Goal: Information Seeking & Learning: Learn about a topic

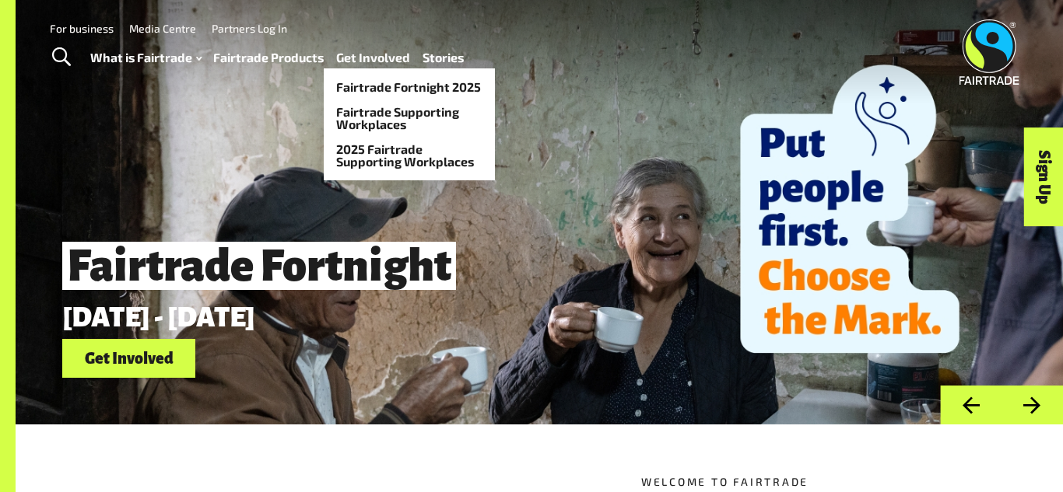
click at [361, 60] on link "Get Involved" at bounding box center [373, 58] width 74 height 23
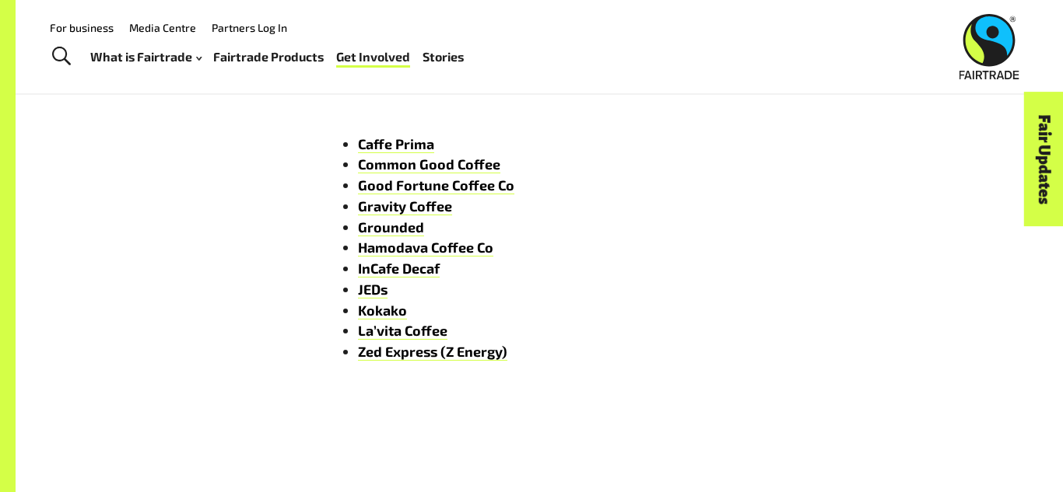
scroll to position [2416, 0]
click at [413, 187] on link "Good Fortune Coffee Co" at bounding box center [436, 186] width 156 height 18
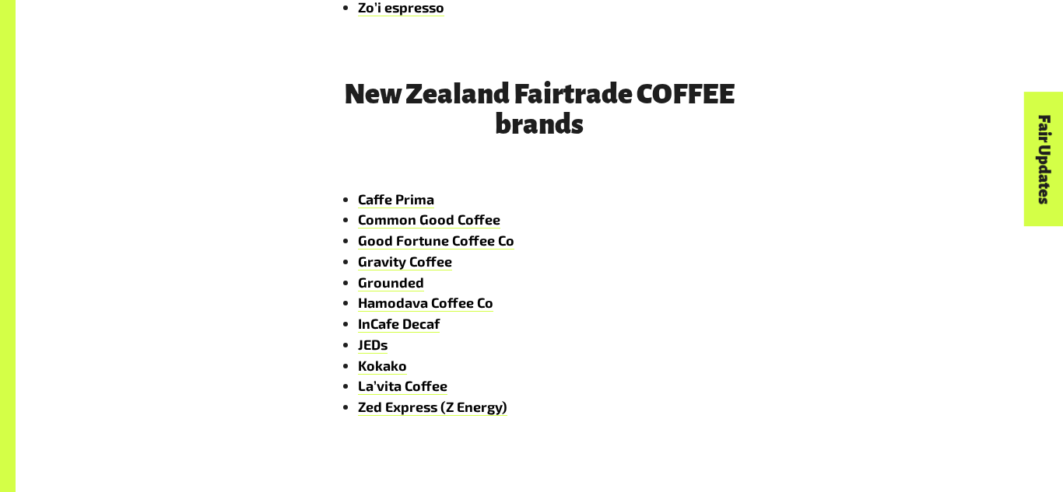
scroll to position [2362, 0]
click at [480, 215] on link "Common Good Coffee" at bounding box center [429, 219] width 142 height 18
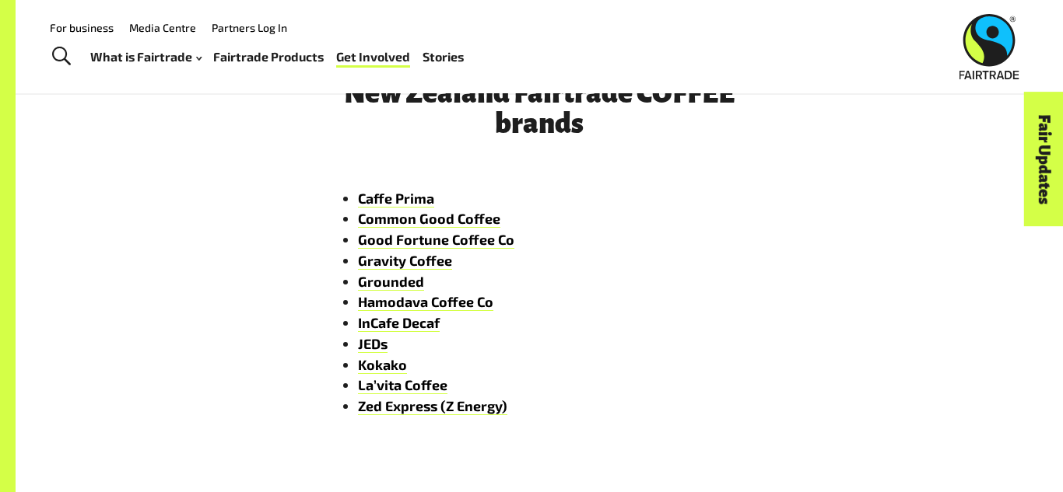
click at [392, 336] on li "JEDs" at bounding box center [555, 344] width 394 height 21
click at [377, 345] on link "JEDs" at bounding box center [373, 344] width 30 height 18
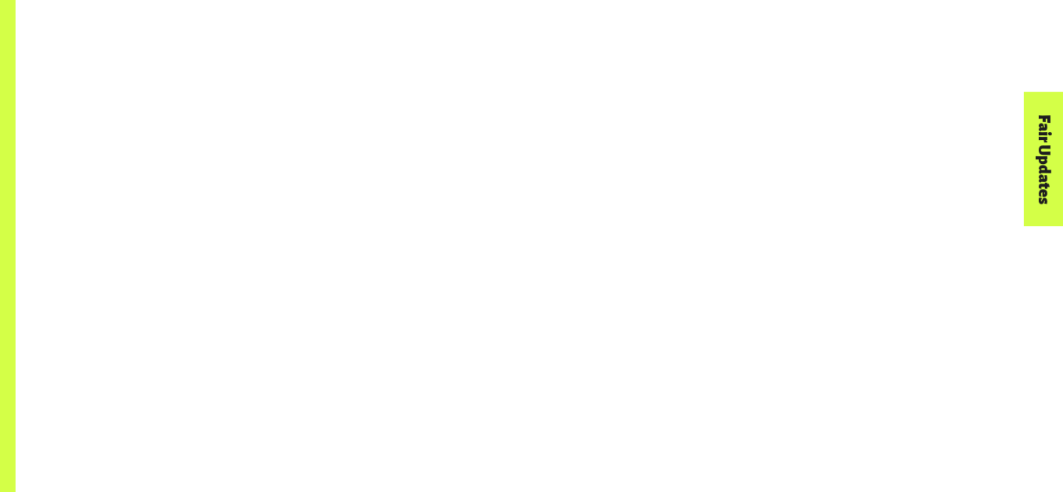
scroll to position [2362, 0]
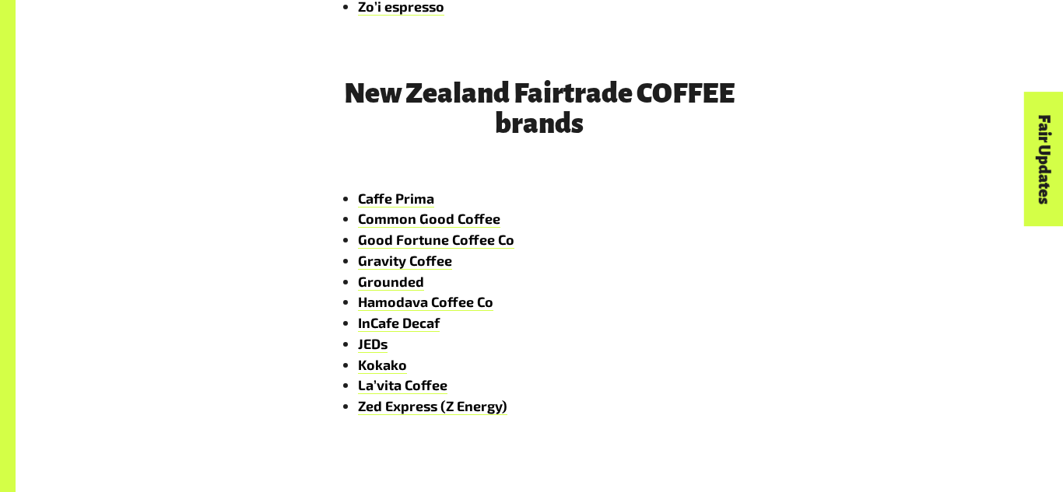
click at [387, 279] on link "Grounded" at bounding box center [391, 282] width 66 height 18
click at [361, 349] on link "JEDs" at bounding box center [373, 344] width 30 height 18
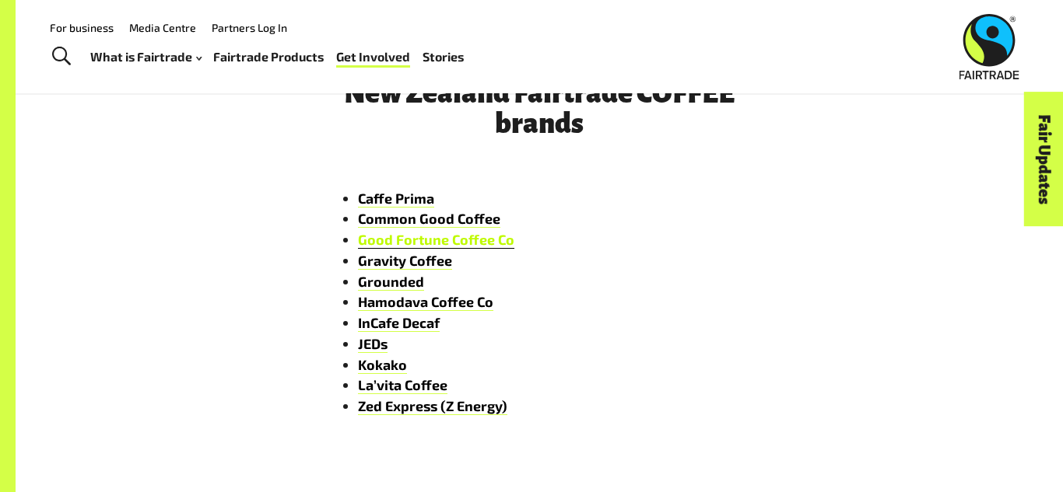
click at [387, 234] on link "Good Fortune Coffee Co" at bounding box center [436, 240] width 156 height 18
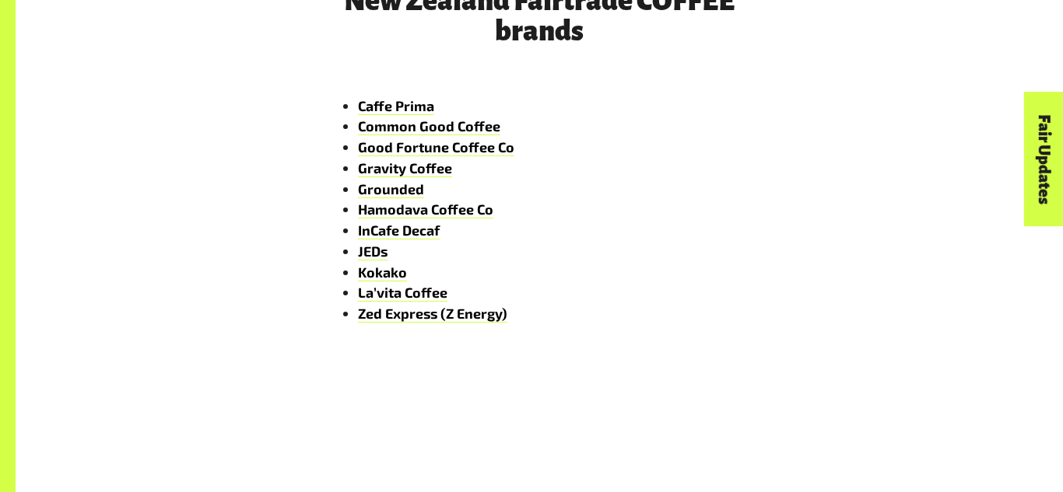
scroll to position [2452, 0]
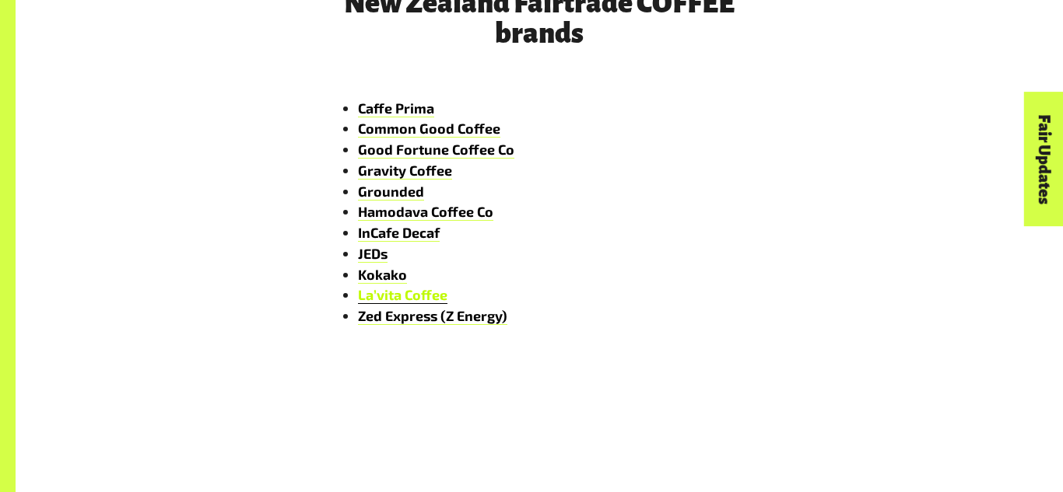
click at [414, 301] on link "La’vita Coffee" at bounding box center [402, 295] width 89 height 18
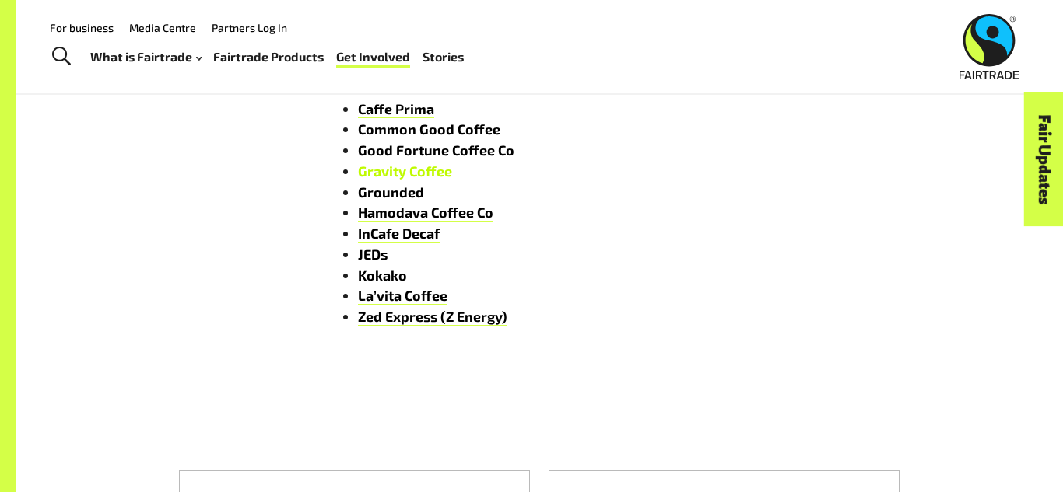
click at [391, 169] on link "Gravity Coffee" at bounding box center [405, 172] width 94 height 18
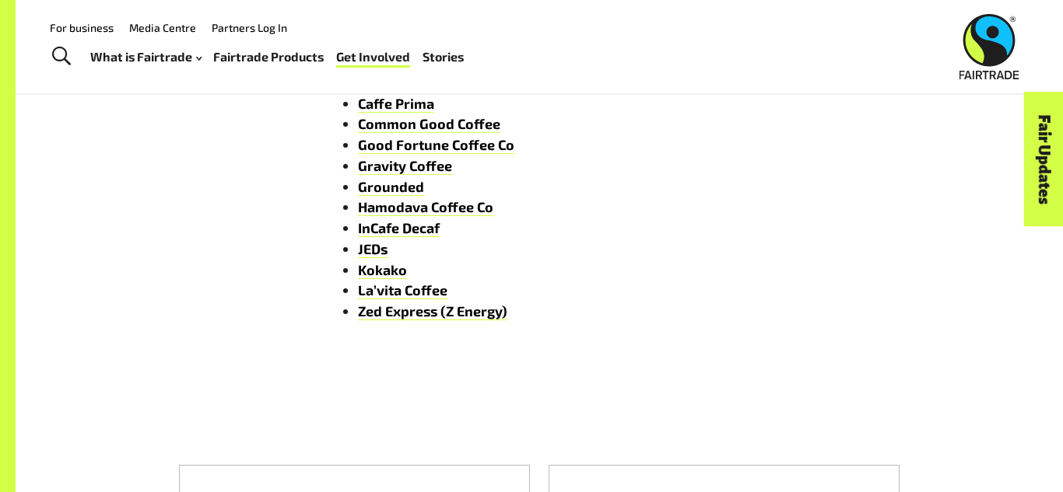
scroll to position [2454, 0]
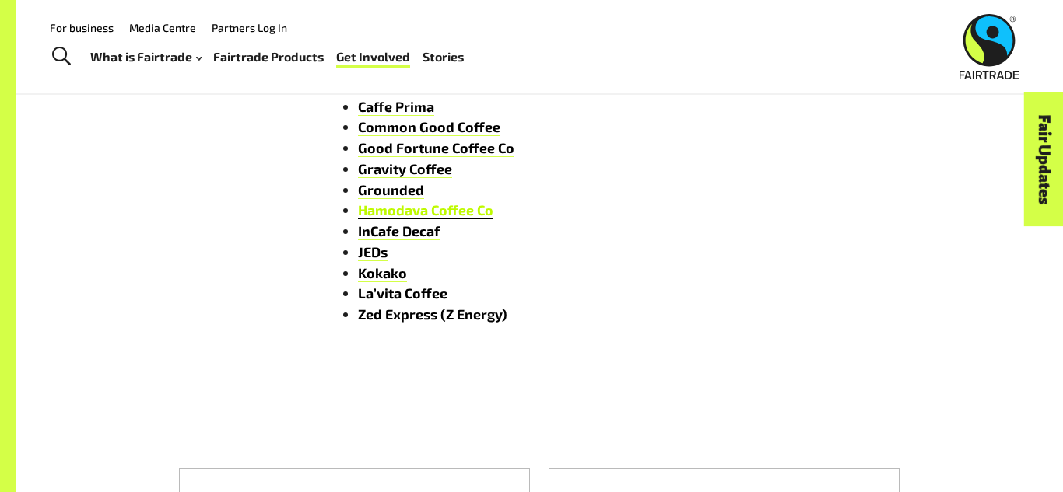
click at [415, 208] on link "Hamodava Coffee Co" at bounding box center [425, 210] width 135 height 18
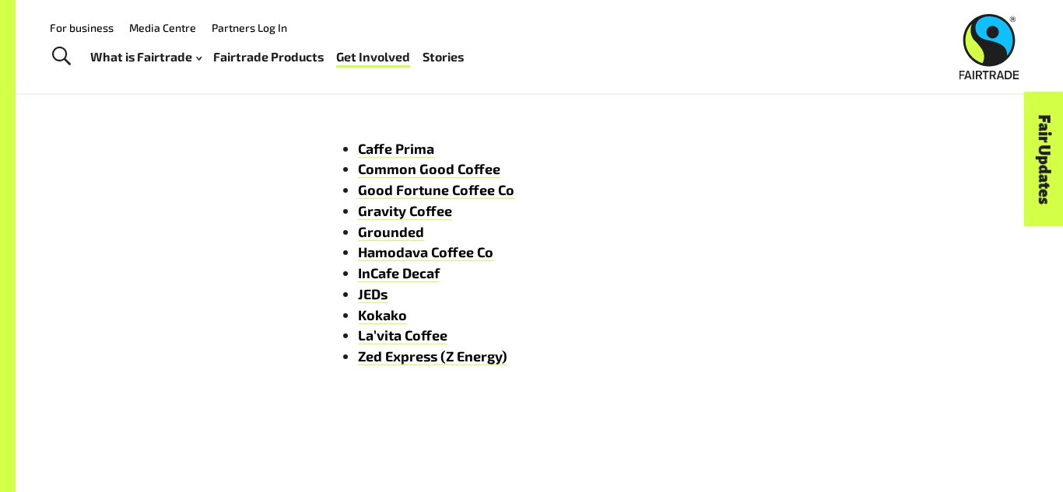
scroll to position [2408, 0]
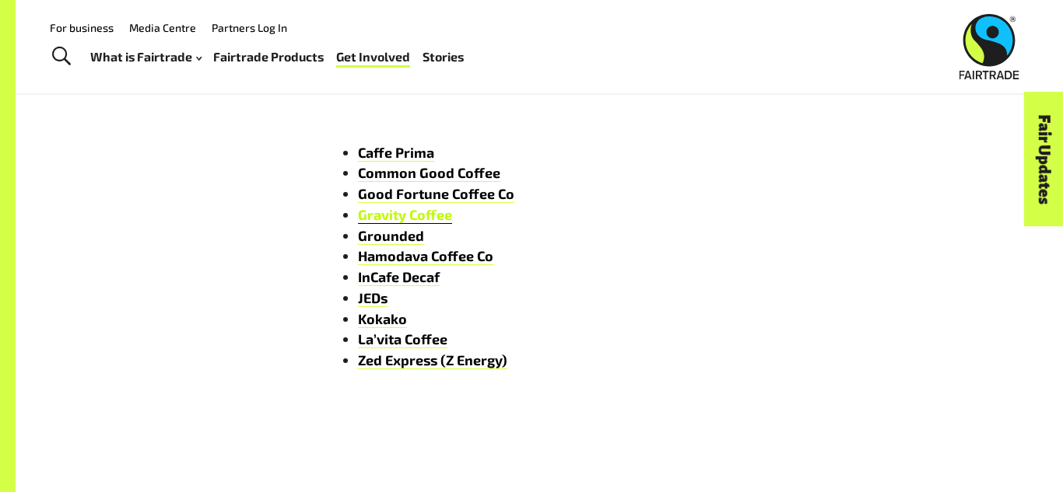
click at [381, 216] on link "Gravity Coffee" at bounding box center [405, 215] width 94 height 18
